Goal: Navigation & Orientation: Find specific page/section

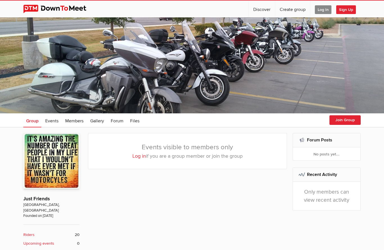
click at [321, 10] on span "Log In" at bounding box center [323, 9] width 17 height 9
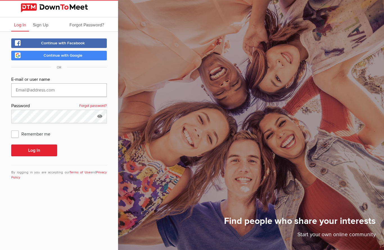
click at [50, 90] on input "text" at bounding box center [58, 89] width 95 height 13
type input "[EMAIL_ADDRESS][PERSON_NAME][DOMAIN_NAME]"
click at [38, 149] on button "Log In" at bounding box center [34, 151] width 46 height 12
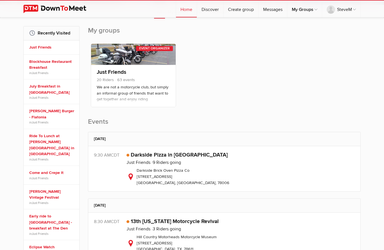
scroll to position [81, 0]
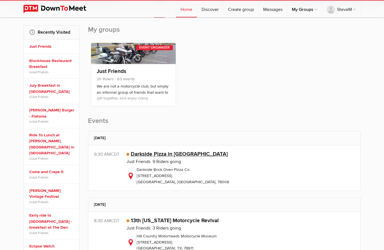
click at [174, 156] on link "Darkside Pizza in [GEOGRAPHIC_DATA]" at bounding box center [179, 154] width 97 height 7
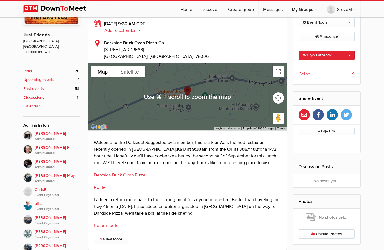
scroll to position [151, 0]
